Goal: Task Accomplishment & Management: Manage account settings

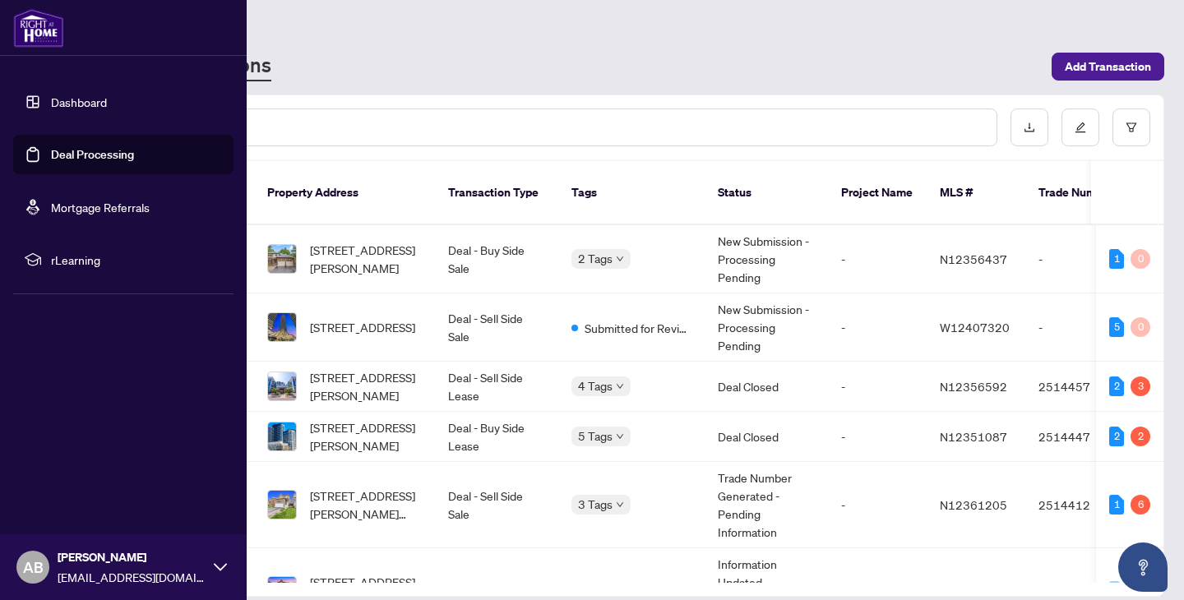
click at [51, 95] on link "Dashboard" at bounding box center [79, 102] width 56 height 15
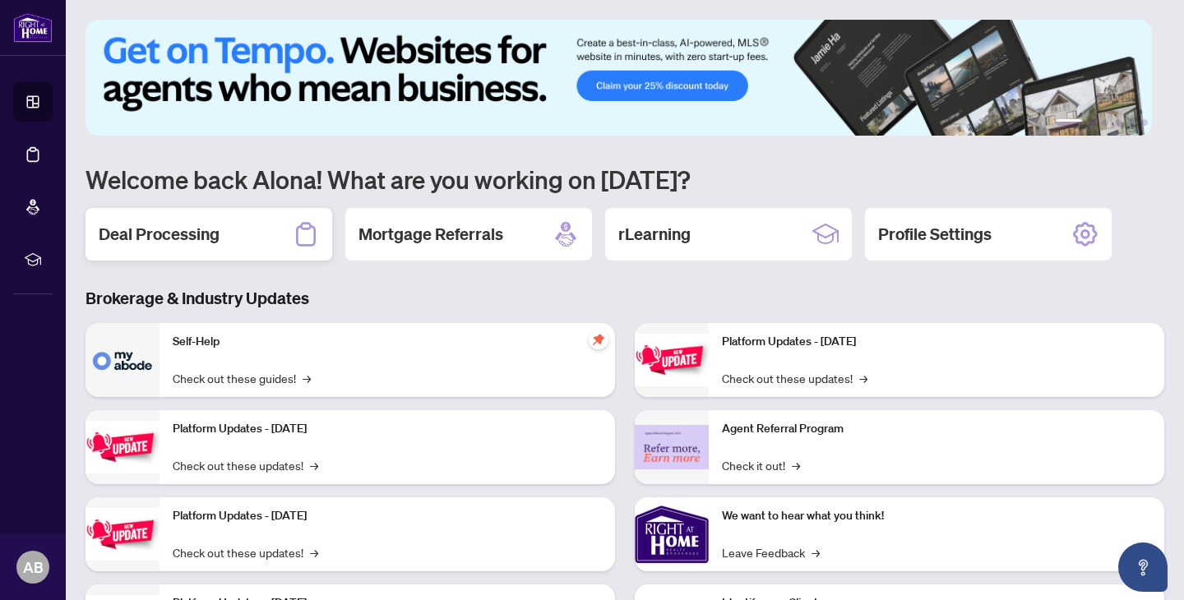
click at [201, 224] on h2 "Deal Processing" at bounding box center [159, 234] width 121 height 23
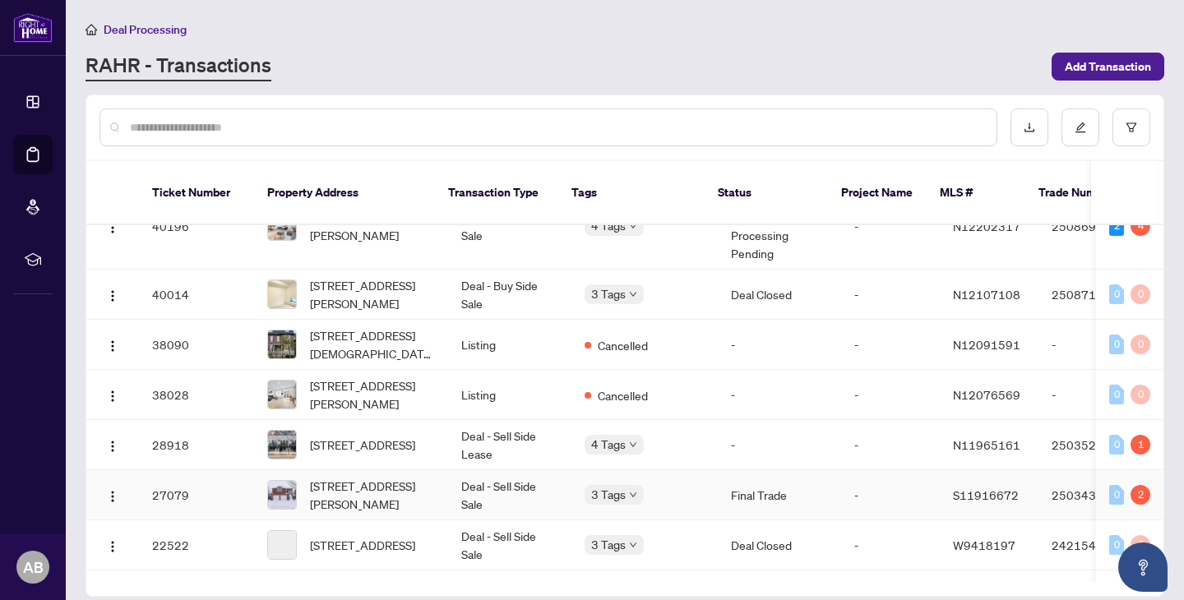
scroll to position [770, 0]
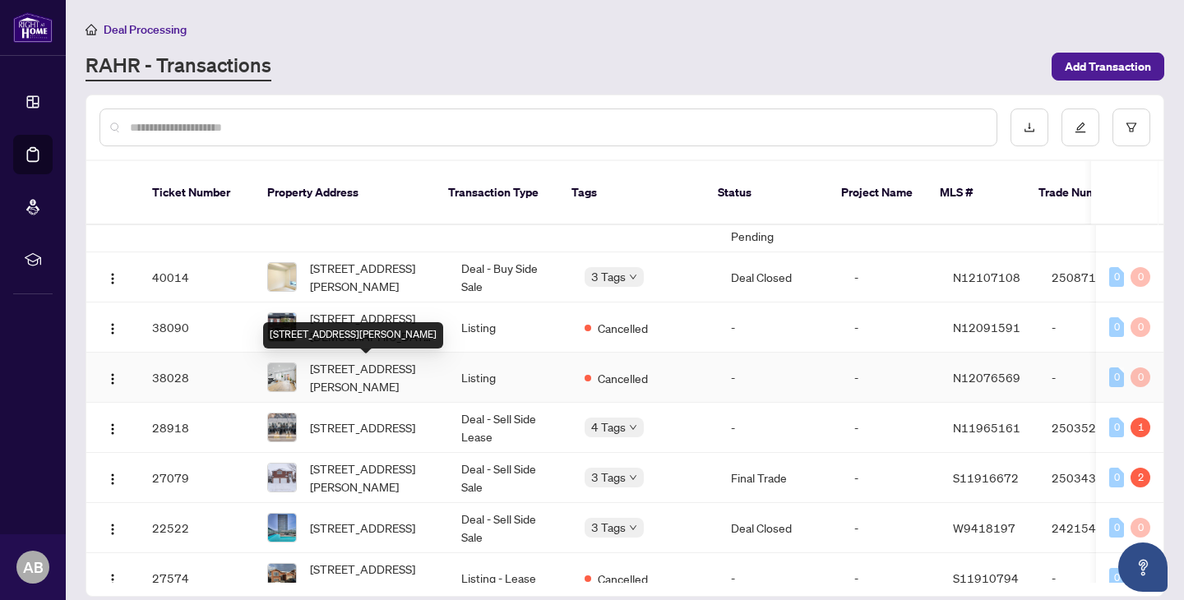
click at [368, 375] on span "[STREET_ADDRESS][PERSON_NAME]" at bounding box center [372, 377] width 125 height 36
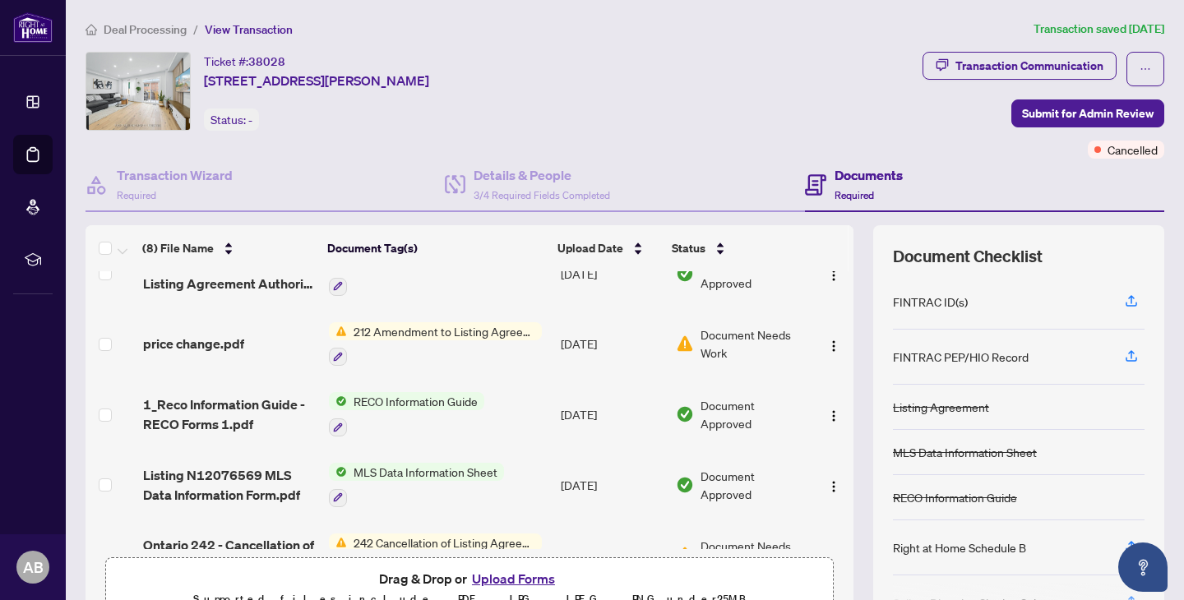
scroll to position [109, 0]
